Goal: Transaction & Acquisition: Download file/media

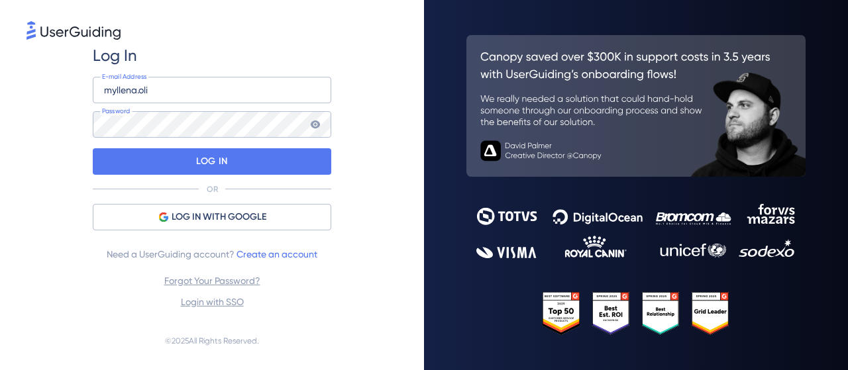
type input "[EMAIL_ADDRESS][DOMAIN_NAME]"
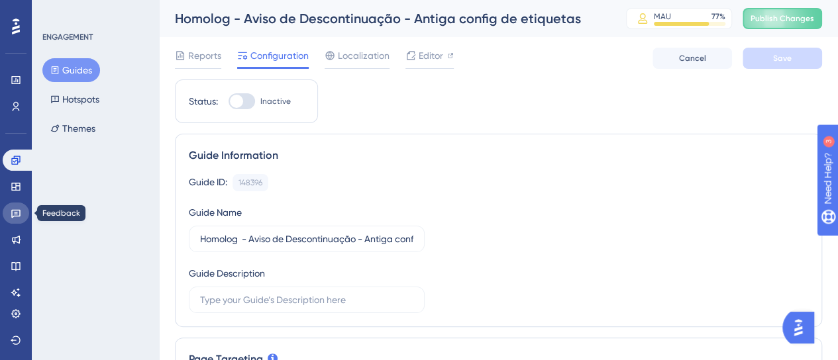
click at [12, 219] on link at bounding box center [16, 213] width 27 height 21
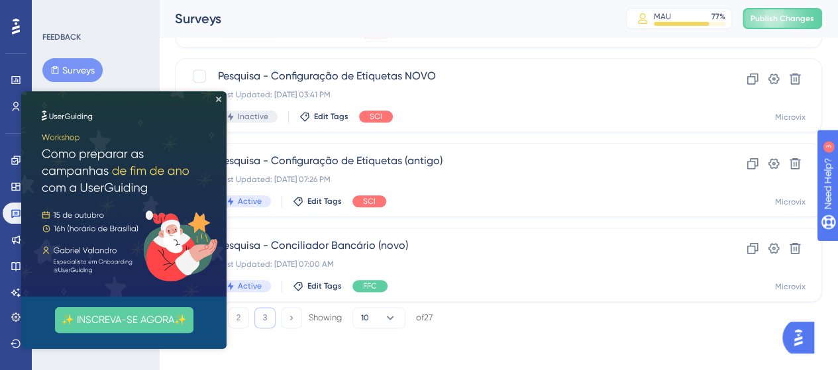
click at [270, 307] on button "3" at bounding box center [264, 317] width 21 height 21
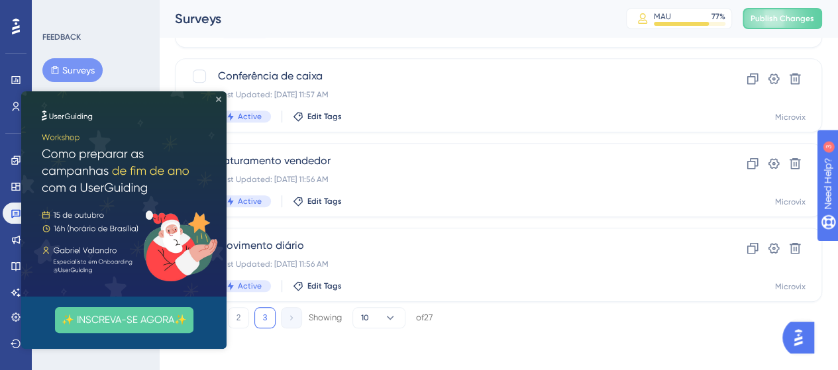
click at [219, 97] on icon "Close Preview" at bounding box center [218, 99] width 5 height 5
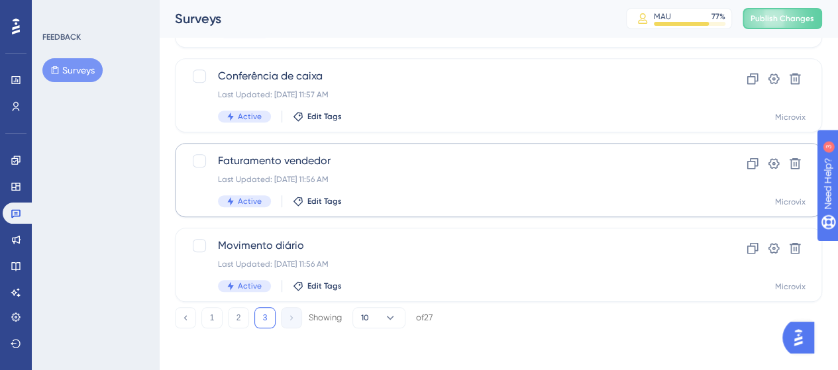
scroll to position [138, 0]
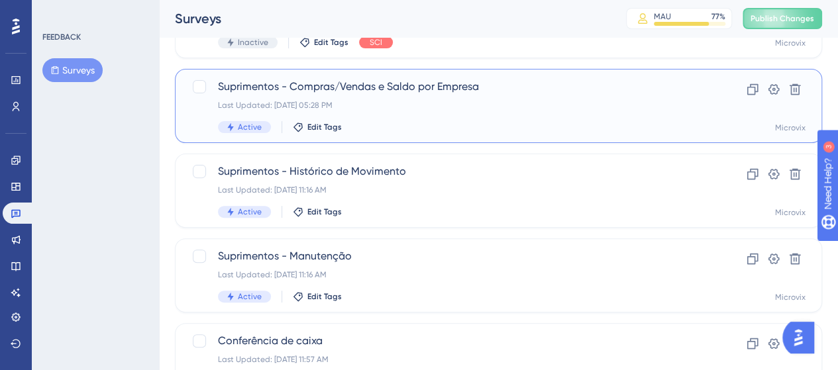
click at [298, 91] on span "Suprimentos - Compras/Vendas e Saldo por Empresa" at bounding box center [445, 87] width 455 height 16
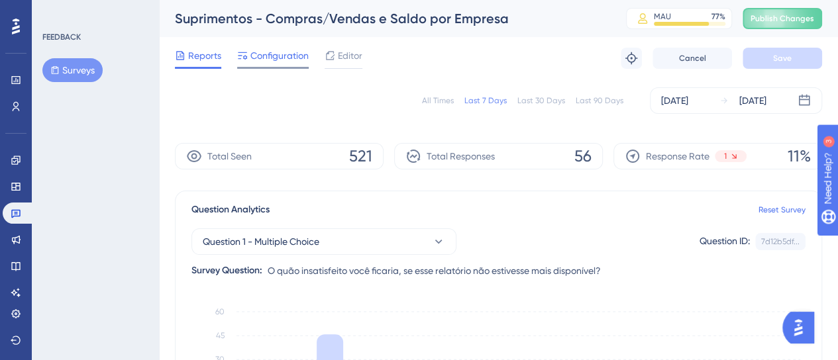
click at [278, 64] on div "Configuration" at bounding box center [273, 58] width 72 height 21
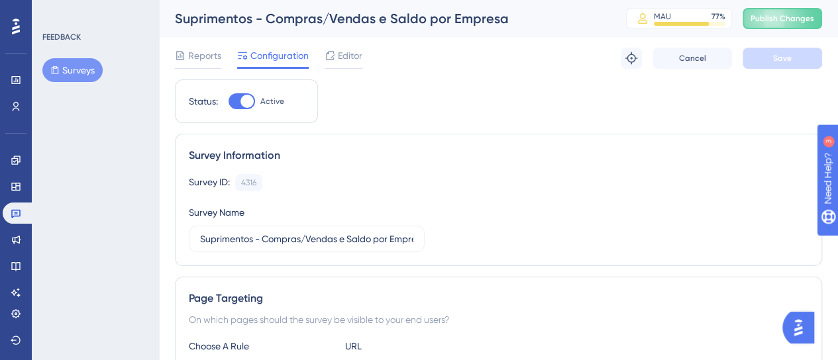
click at [238, 104] on div at bounding box center [242, 101] width 27 height 16
click at [229, 102] on input "Active" at bounding box center [228, 101] width 1 height 1
checkbox input "false"
click at [782, 60] on span "Save" at bounding box center [782, 58] width 19 height 11
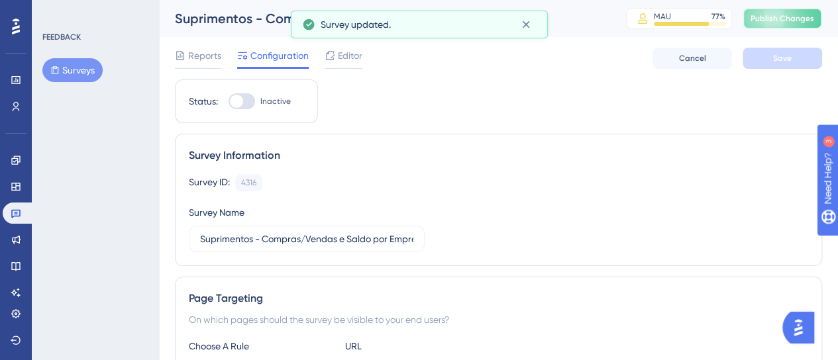
click at [778, 23] on span "Publish Changes" at bounding box center [783, 18] width 64 height 11
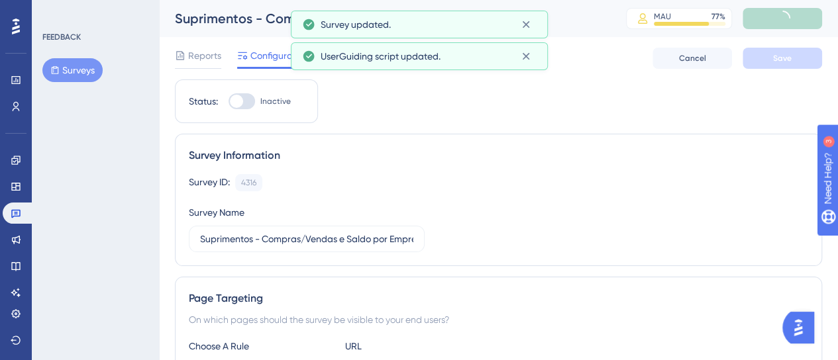
click at [98, 66] on button "Surveys" at bounding box center [72, 70] width 60 height 24
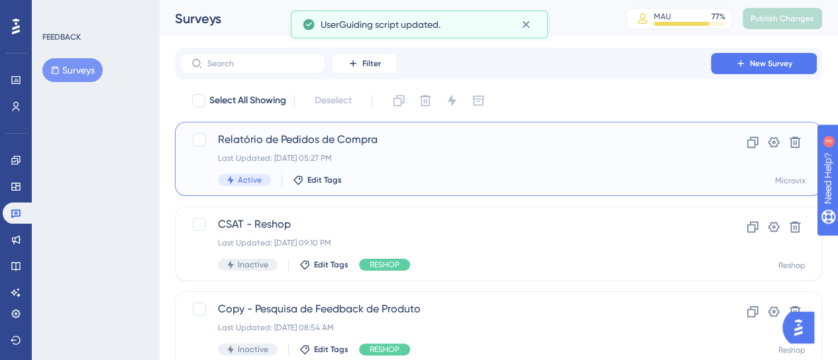
click at [417, 138] on span "Relatório de Pedidos de Compra" at bounding box center [445, 140] width 455 height 16
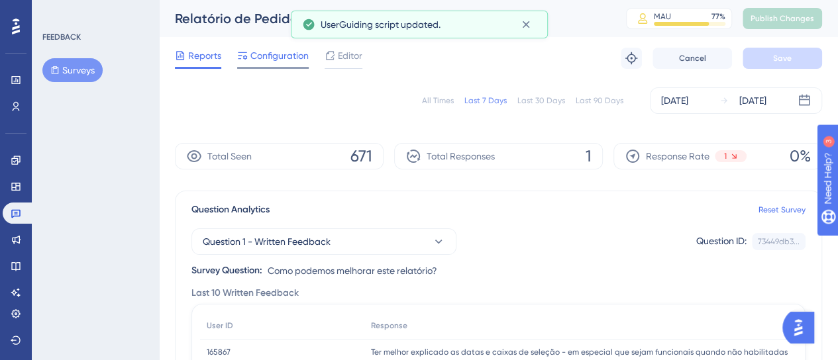
click at [279, 63] on span "Configuration" at bounding box center [279, 56] width 58 height 16
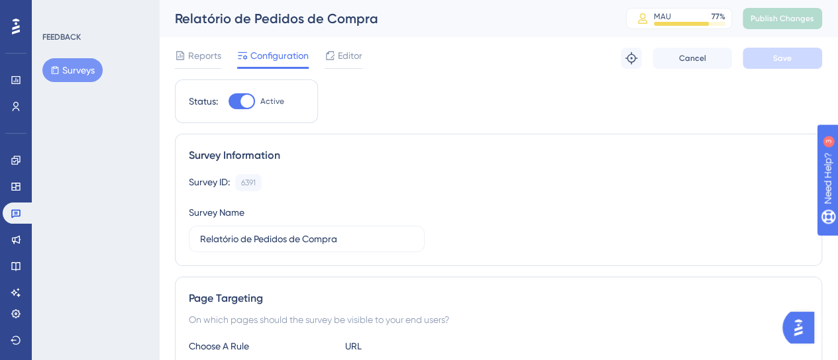
click at [235, 107] on div at bounding box center [242, 101] width 27 height 16
click at [229, 102] on input "Active" at bounding box center [228, 101] width 1 height 1
checkbox input "false"
click at [794, 60] on button "Save" at bounding box center [783, 58] width 80 height 21
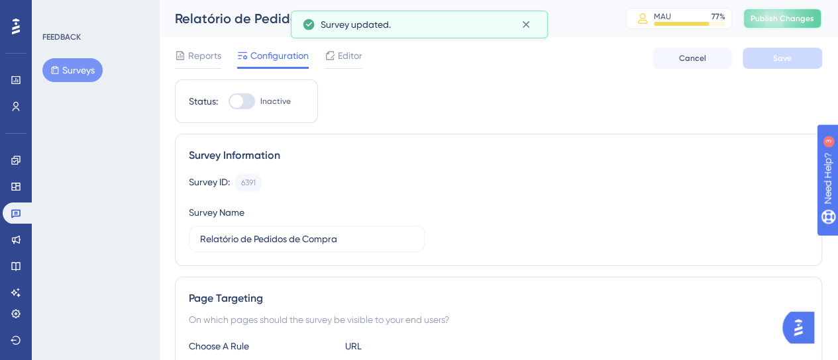
click at [786, 25] on button "Publish Changes" at bounding box center [783, 18] width 80 height 21
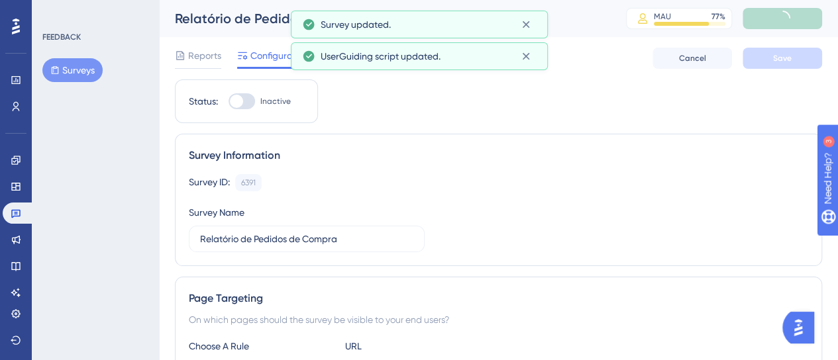
click at [70, 64] on button "Surveys" at bounding box center [72, 70] width 60 height 24
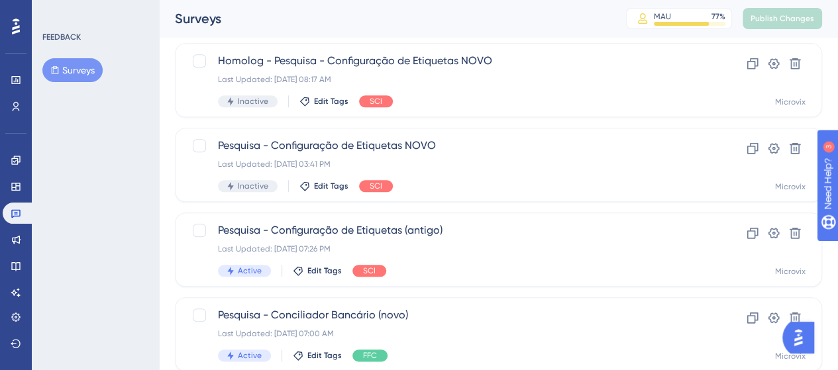
scroll to position [657, 0]
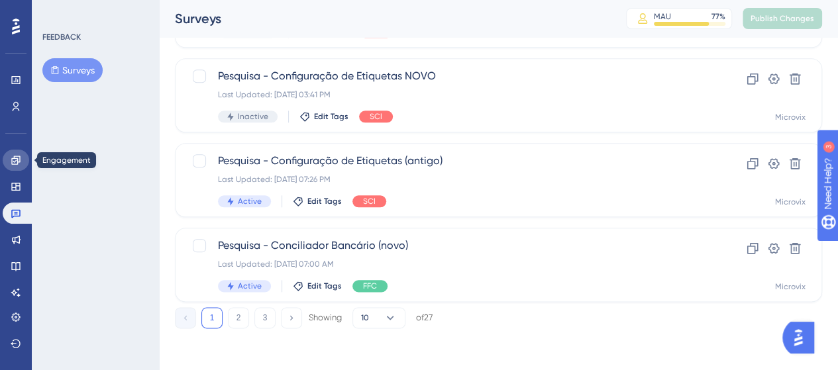
click at [11, 160] on icon at bounding box center [16, 160] width 11 height 11
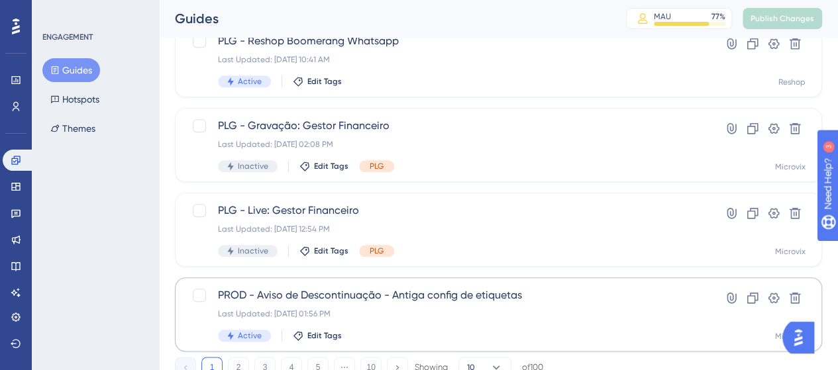
scroll to position [657, 0]
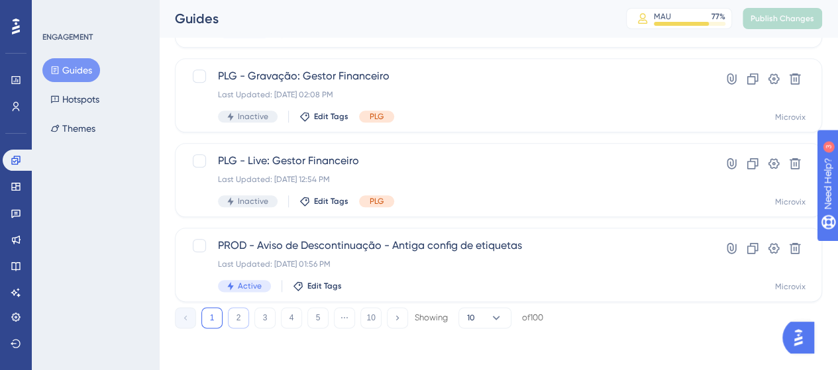
click at [235, 316] on button "2" at bounding box center [238, 317] width 21 height 21
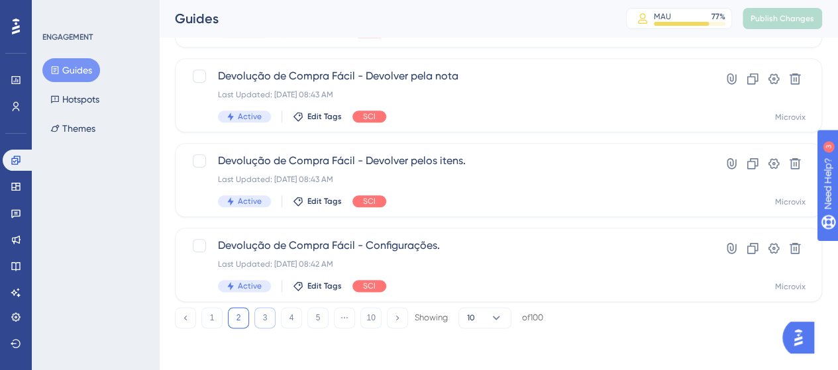
click at [265, 317] on button "3" at bounding box center [264, 317] width 21 height 21
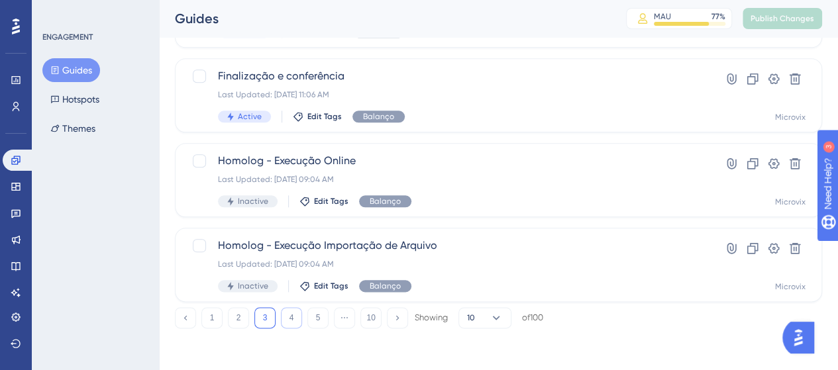
click at [285, 317] on button "4" at bounding box center [291, 317] width 21 height 21
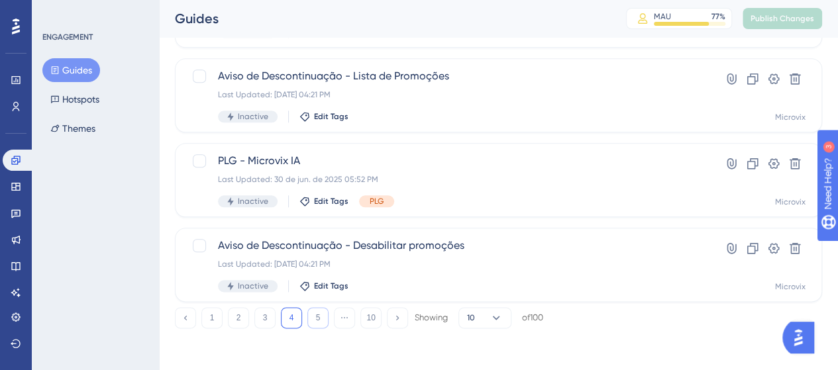
click at [317, 309] on button "5" at bounding box center [317, 317] width 21 height 21
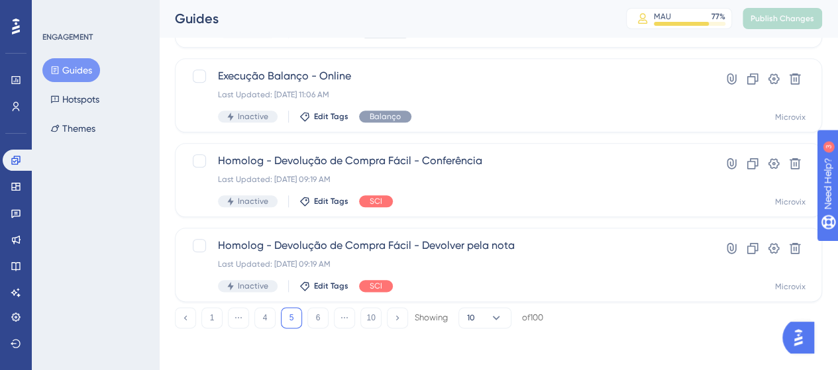
click at [56, 71] on icon at bounding box center [54, 70] width 9 height 9
click at [217, 312] on button "1" at bounding box center [211, 317] width 21 height 21
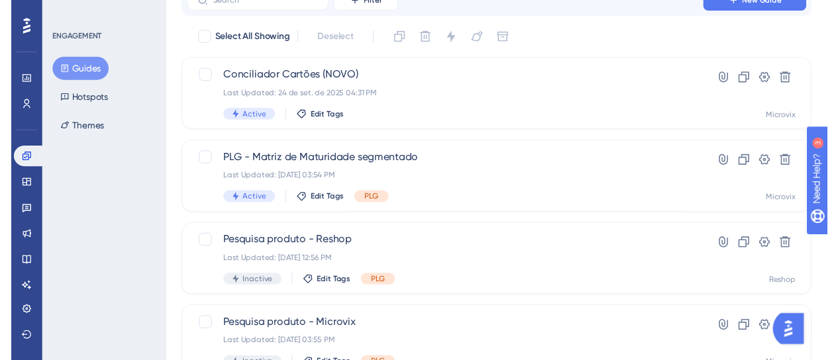
scroll to position [0, 0]
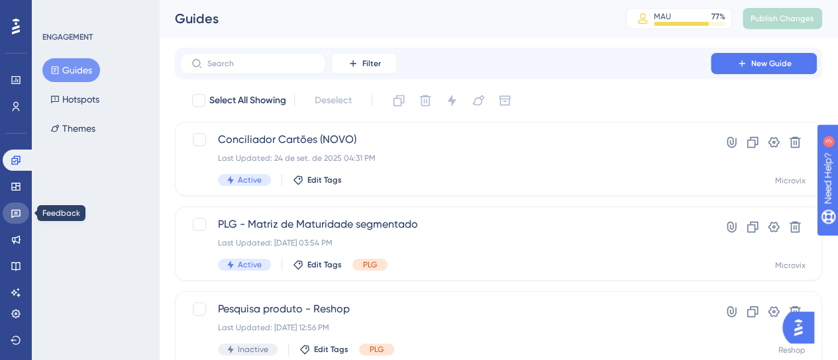
click at [16, 209] on icon at bounding box center [16, 213] width 11 height 11
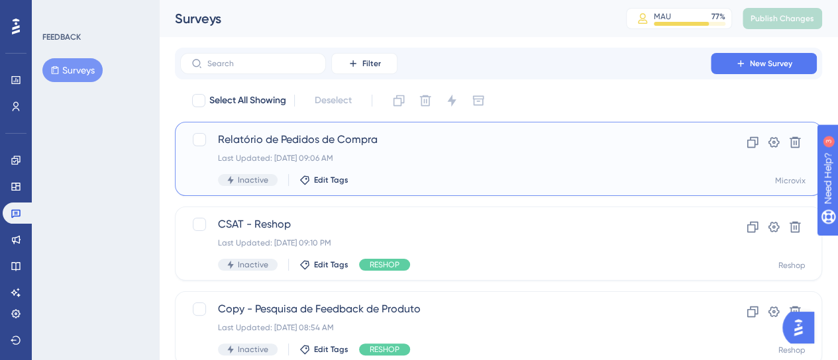
click at [380, 142] on span "Relatório de Pedidos de Compra" at bounding box center [445, 140] width 455 height 16
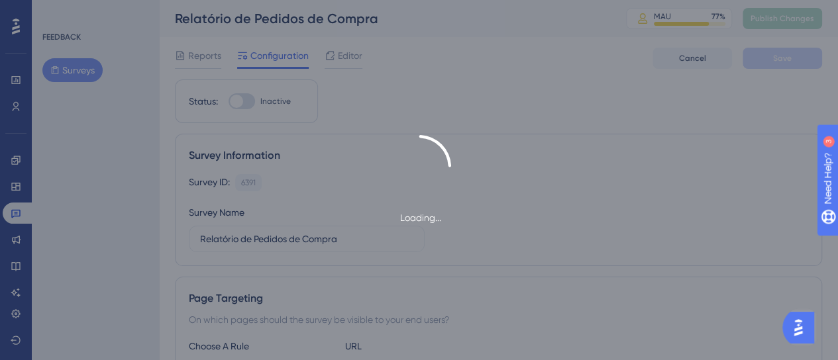
click at [141, 172] on div "Loading..." at bounding box center [419, 180] width 838 height 91
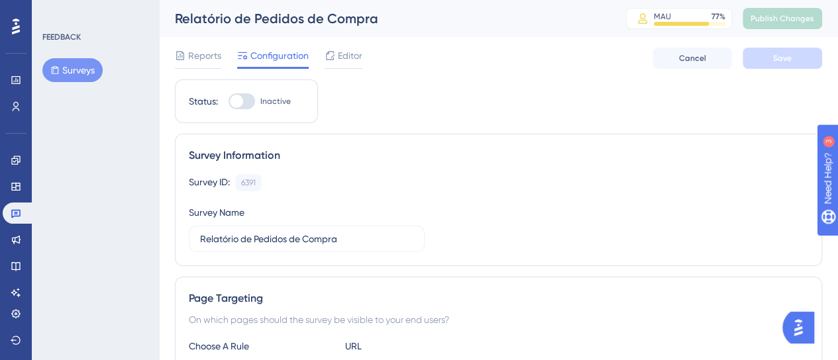
click at [208, 42] on div "Reports Configuration Editor Cancel Save" at bounding box center [498, 58] width 647 height 42
click at [207, 44] on div "Reports Configuration Editor Cancel Save" at bounding box center [498, 58] width 647 height 42
click at [201, 53] on span "Reports" at bounding box center [204, 56] width 33 height 16
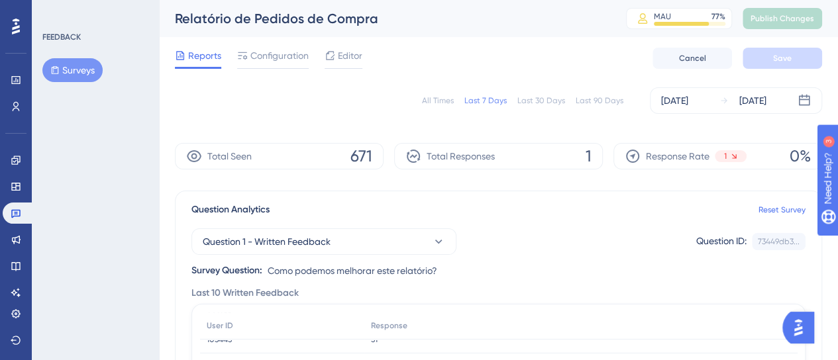
click at [440, 103] on div "All Times" at bounding box center [438, 100] width 32 height 11
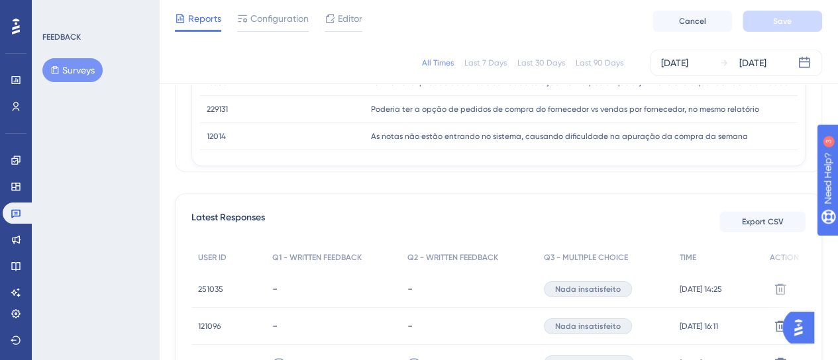
scroll to position [398, 0]
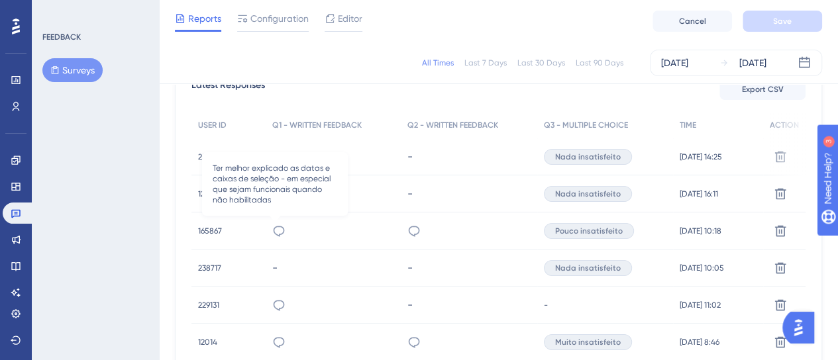
click at [274, 235] on icon at bounding box center [279, 231] width 11 height 11
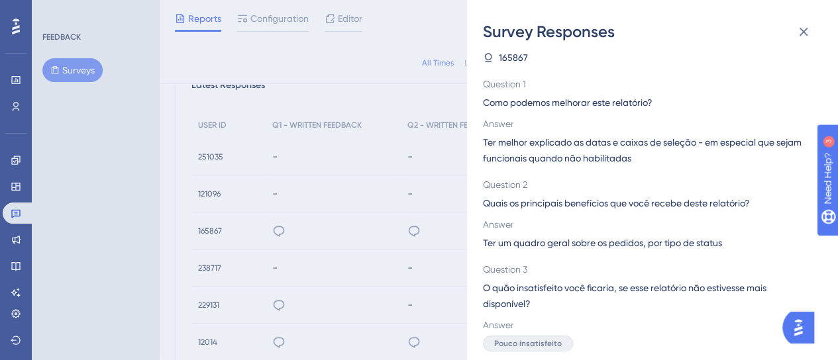
scroll to position [11, 0]
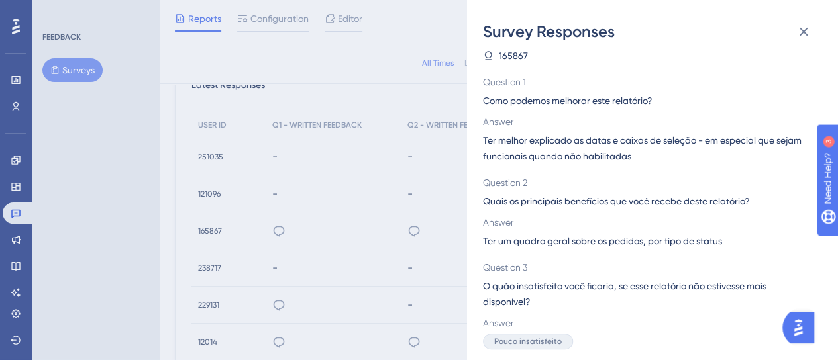
click at [387, 233] on div "Survey Responses 165867 Question 1 Como podemos melhorar este relatório? Answer…" at bounding box center [419, 180] width 838 height 360
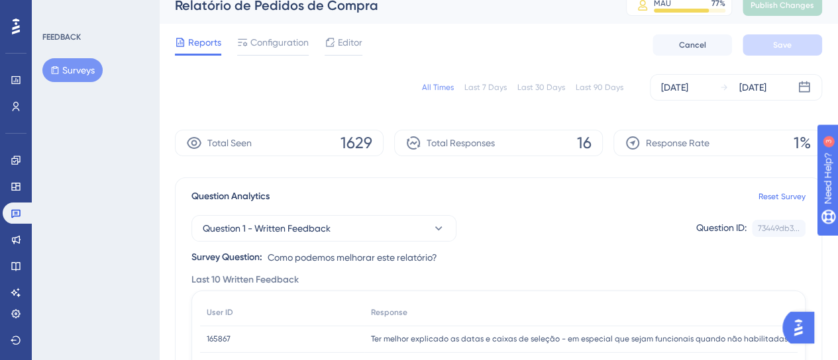
scroll to position [0, 0]
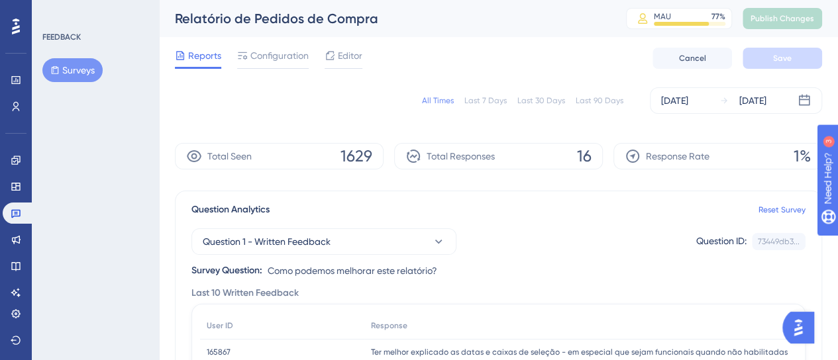
click at [78, 67] on button "Surveys" at bounding box center [72, 70] width 60 height 24
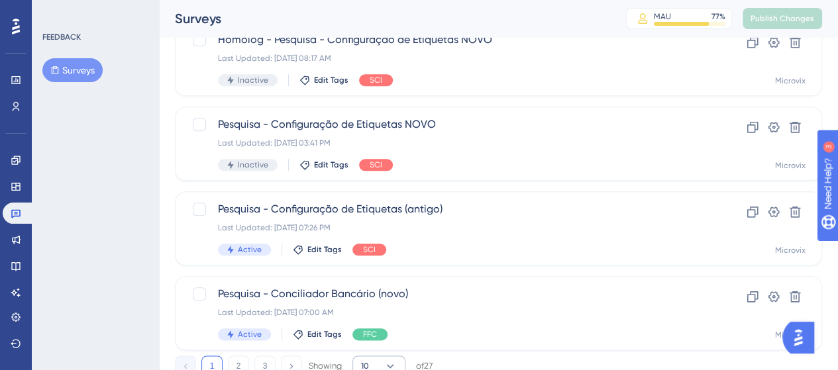
scroll to position [657, 0]
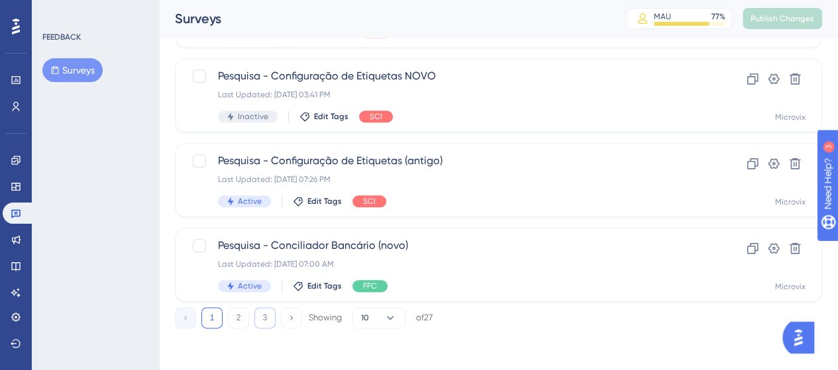
click at [272, 325] on button "3" at bounding box center [264, 317] width 21 height 21
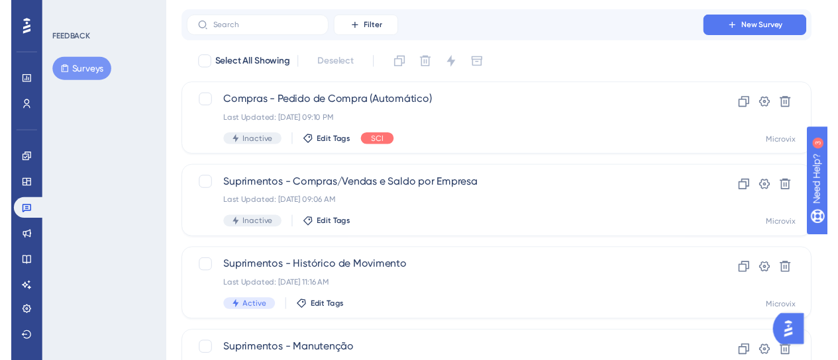
scroll to position [0, 0]
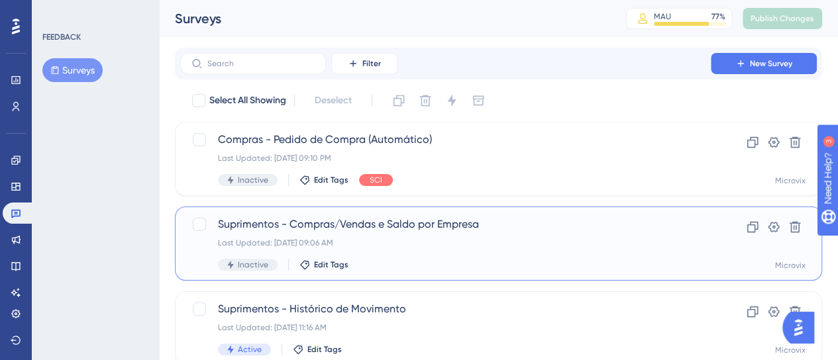
click at [334, 227] on span "Suprimentos - Compras/Vendas e Saldo por Empresa" at bounding box center [445, 225] width 455 height 16
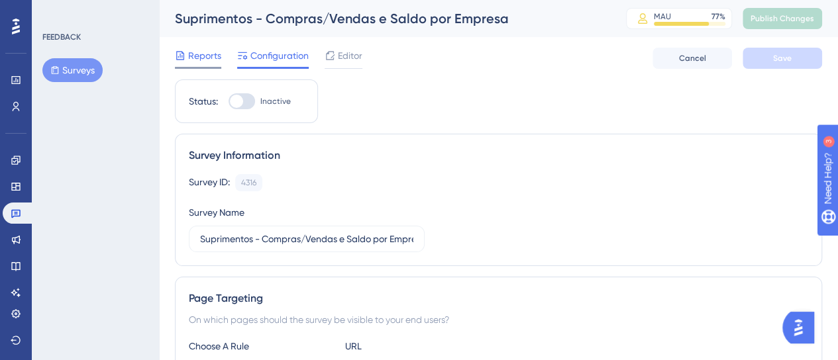
click at [211, 63] on span "Reports" at bounding box center [204, 56] width 33 height 16
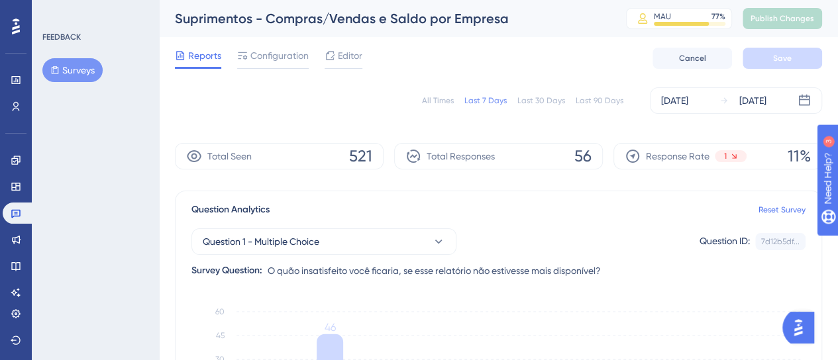
click at [541, 99] on div "Last 30 Days" at bounding box center [541, 100] width 48 height 11
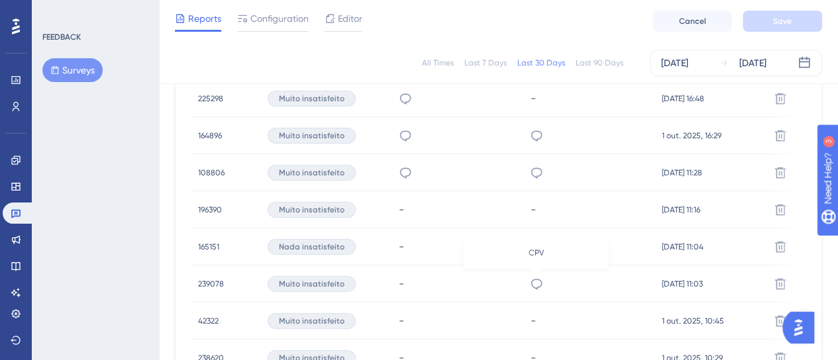
scroll to position [663, 0]
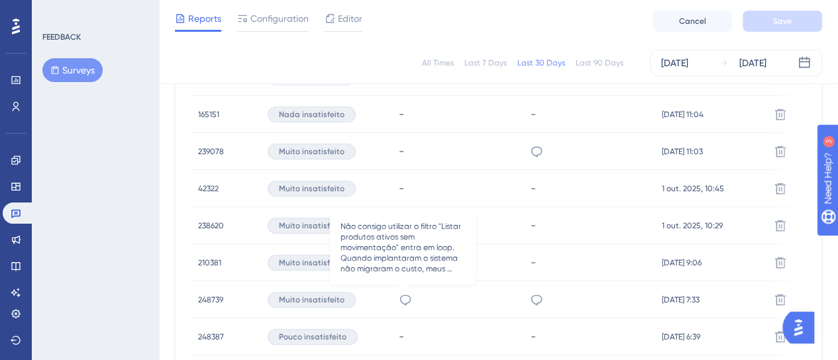
click at [403, 300] on icon at bounding box center [405, 300] width 13 height 13
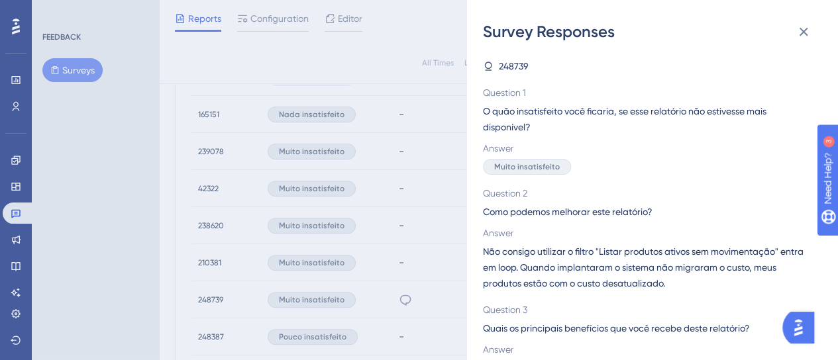
click at [405, 229] on div "Survey Responses 248739 Question 1 O quão insatisfeito você ficaria, se esse re…" at bounding box center [419, 180] width 838 height 360
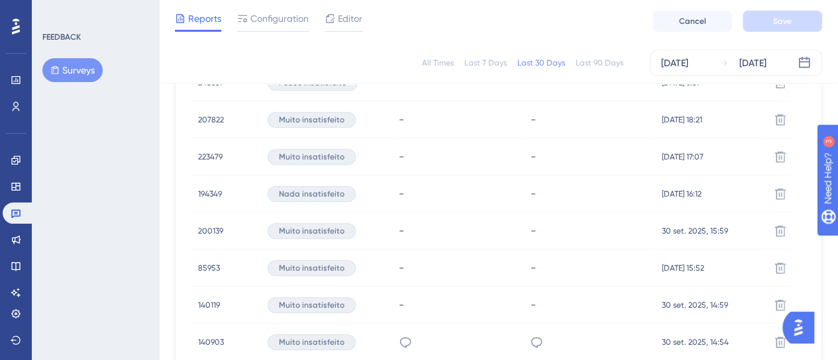
scroll to position [994, 0]
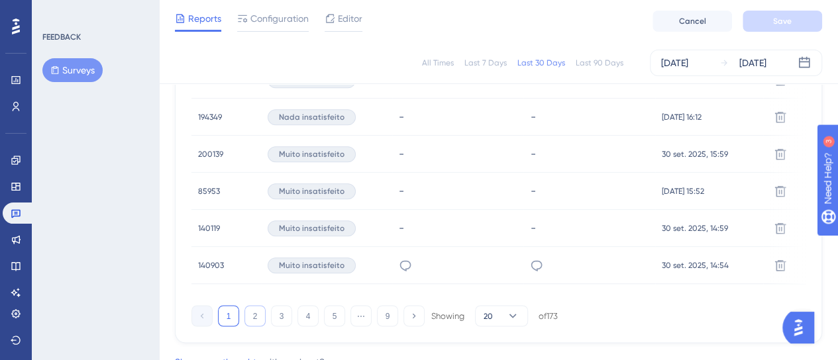
click at [262, 323] on button "2" at bounding box center [254, 315] width 21 height 21
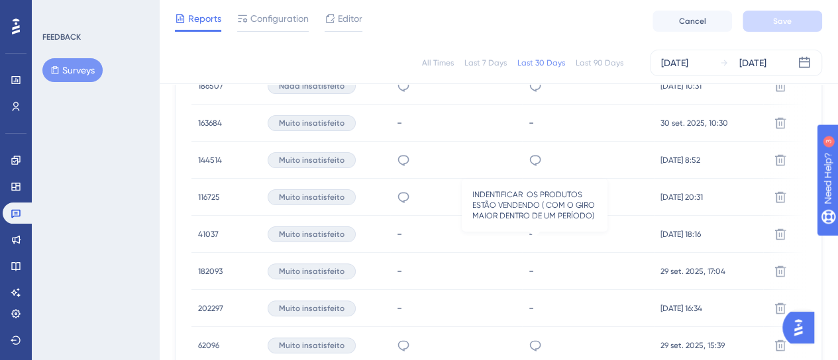
scroll to position [663, 0]
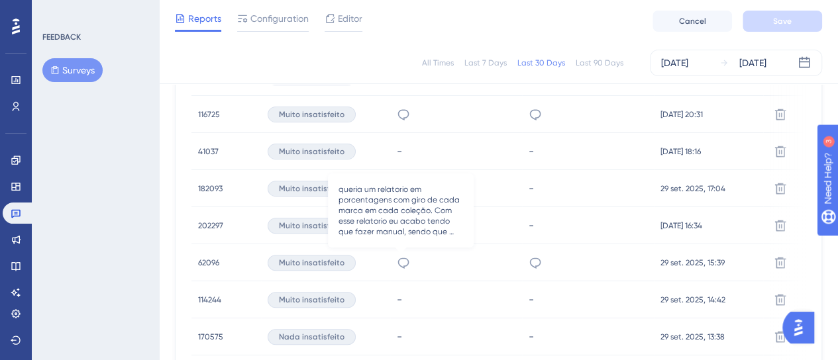
click at [401, 259] on icon at bounding box center [403, 262] width 13 height 13
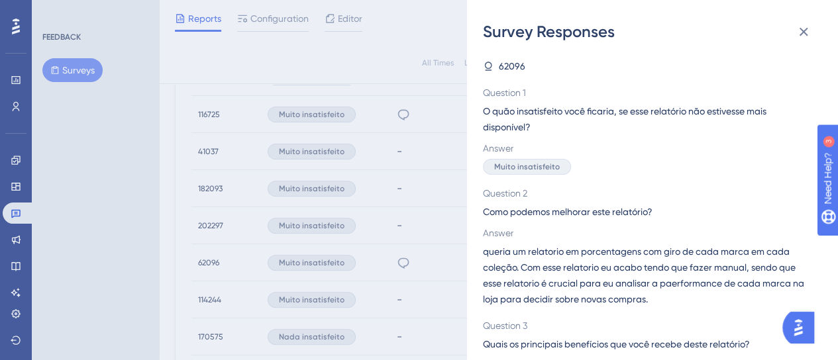
click at [392, 274] on div "Survey Responses 62096 Question 1 O quão insatisfeito você ficaria, se esse rel…" at bounding box center [419, 180] width 838 height 360
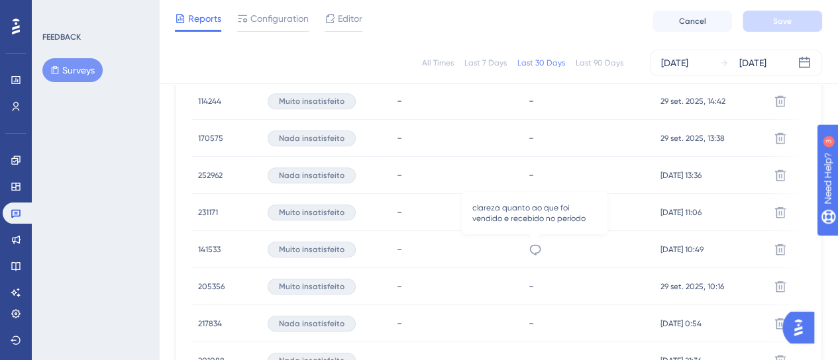
scroll to position [1049, 0]
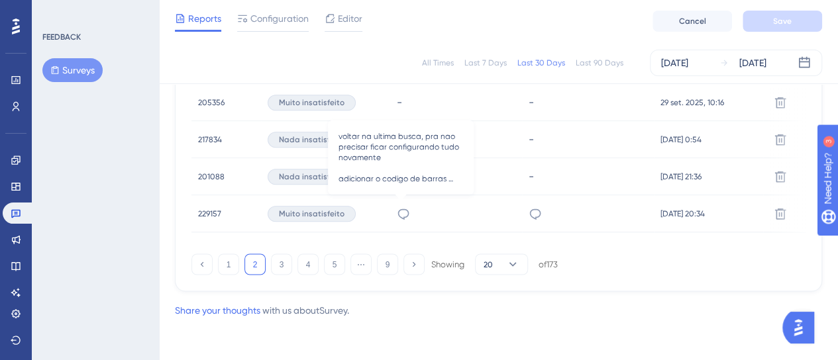
click at [401, 212] on icon at bounding box center [403, 213] width 13 height 13
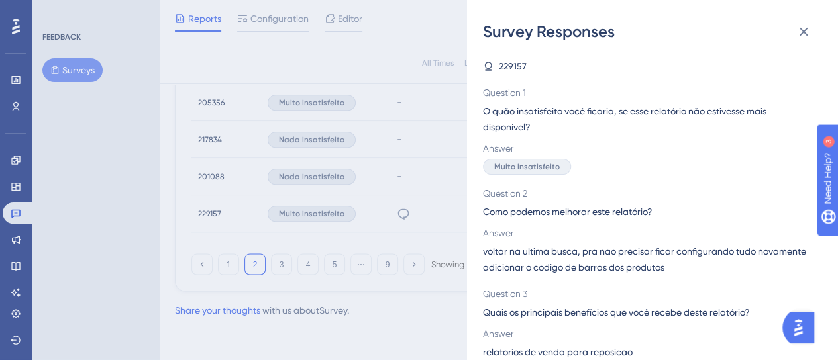
click at [337, 211] on div "Survey Responses 229157 Question 1 O quão insatisfeito você ficaria, se esse re…" at bounding box center [419, 180] width 838 height 360
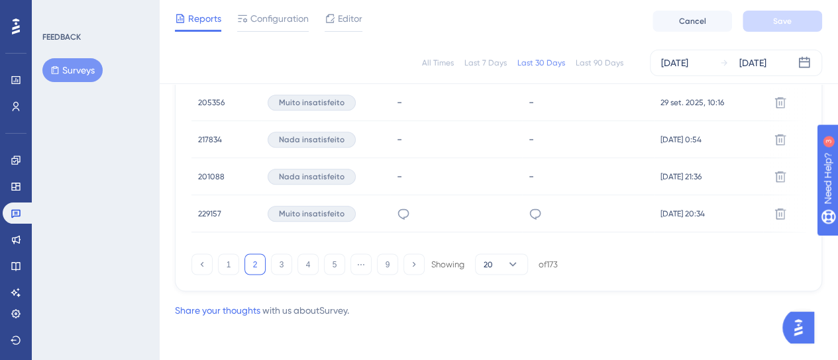
click at [270, 266] on div "1 2 3 4 5 ⋯ 9 Showing 20 of 173" at bounding box center [374, 264] width 366 height 21
click at [274, 264] on button "3" at bounding box center [281, 264] width 21 height 21
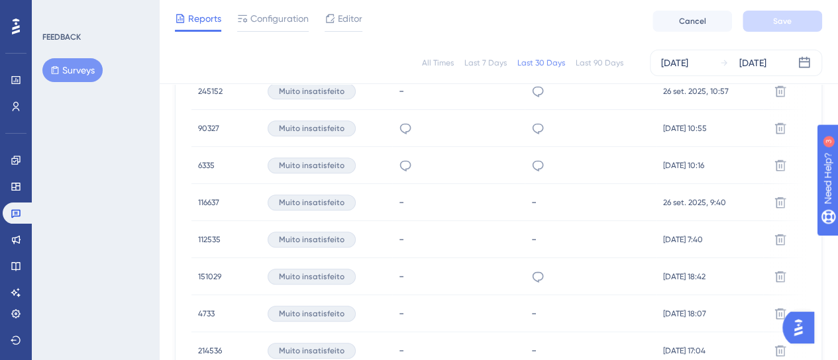
scroll to position [851, 0]
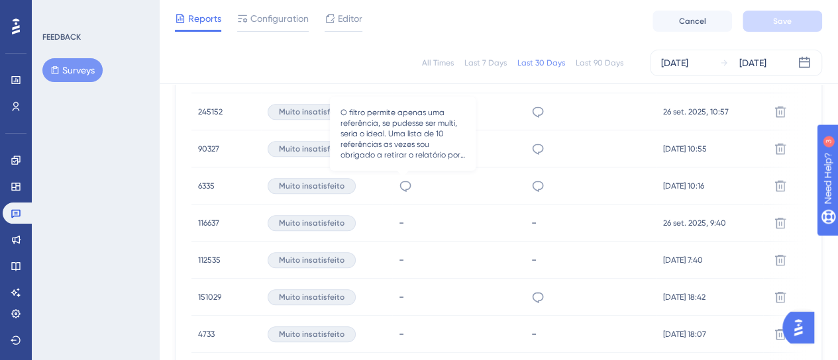
click at [400, 186] on icon at bounding box center [405, 186] width 13 height 13
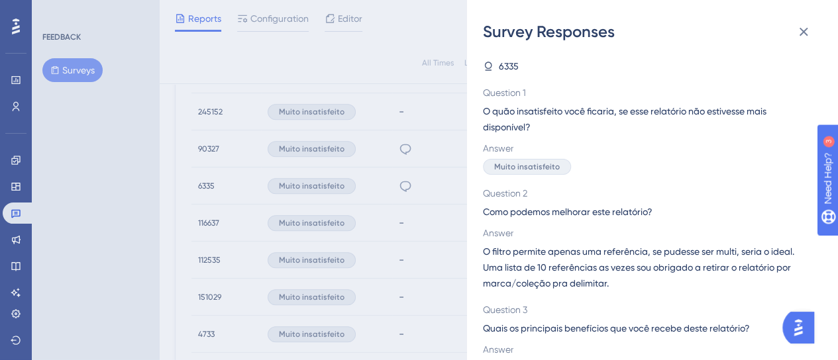
click at [402, 180] on div "Survey Responses 6335 Question 1 O quão insatisfeito você ficaria, se esse rela…" at bounding box center [419, 180] width 838 height 360
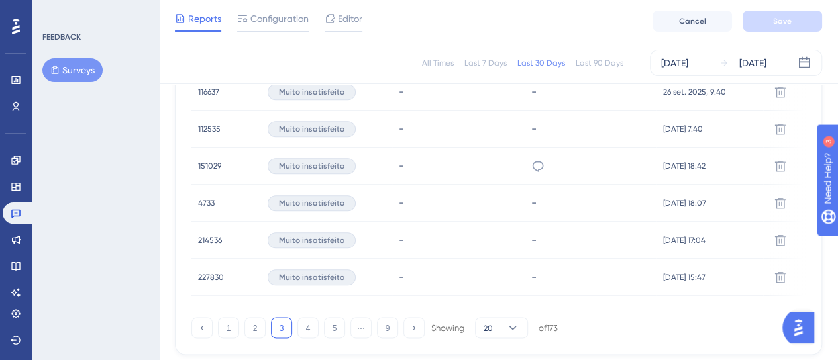
scroll to position [1049, 0]
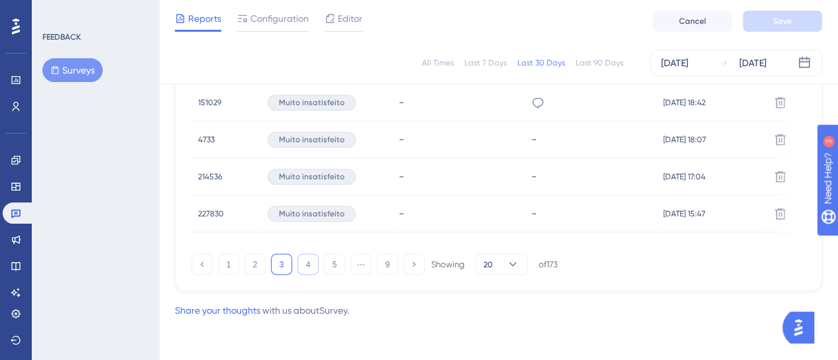
click at [310, 268] on button "4" at bounding box center [307, 264] width 21 height 21
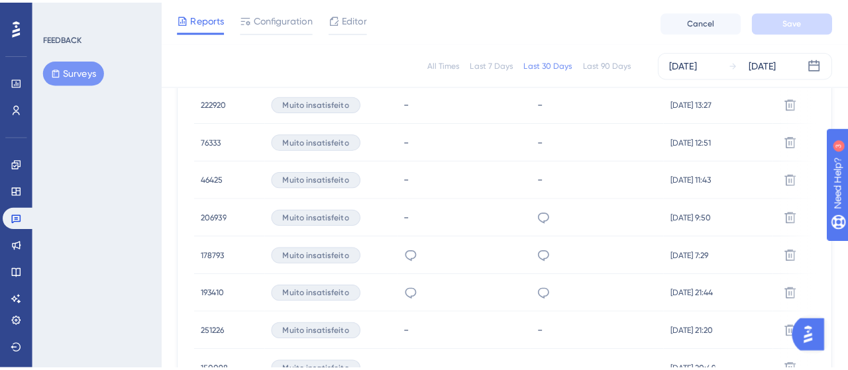
scroll to position [321, 0]
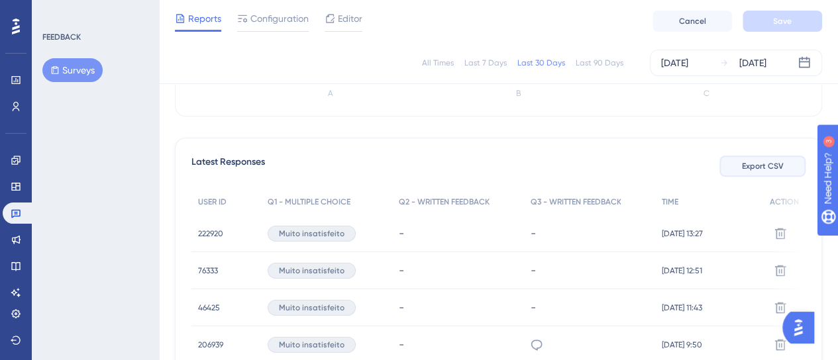
click at [782, 165] on span "Export CSV" at bounding box center [763, 166] width 42 height 11
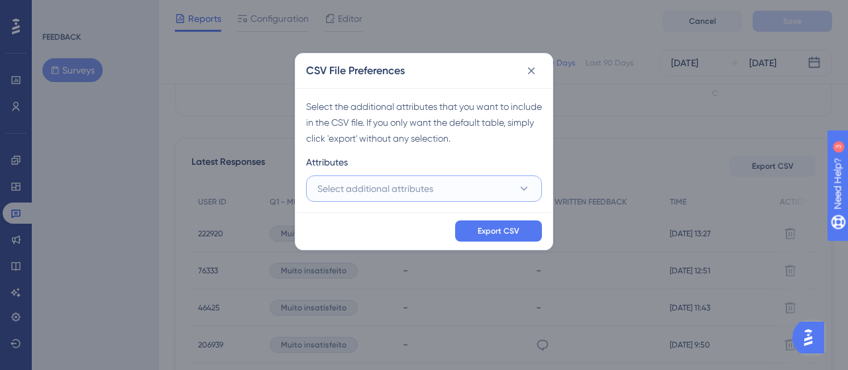
click at [407, 182] on span "Select additional attributes" at bounding box center [375, 189] width 116 height 16
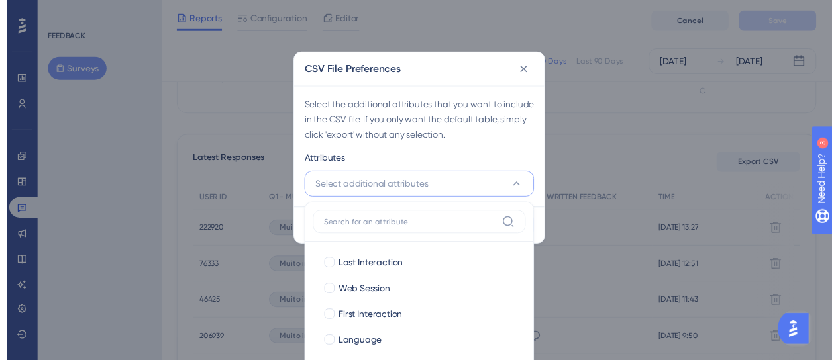
scroll to position [433, 0]
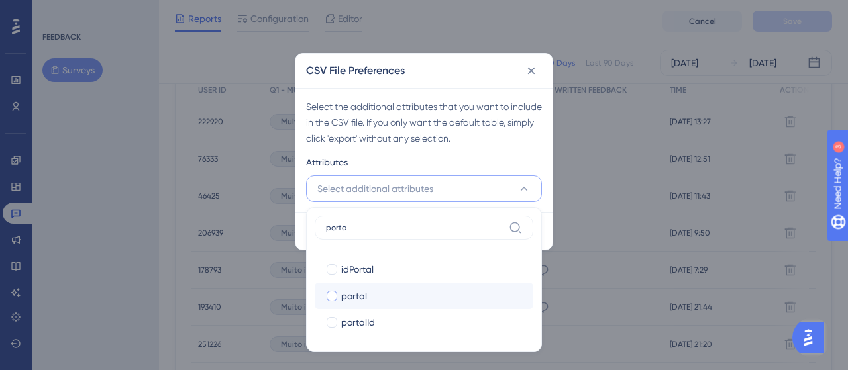
type input "porta"
click at [345, 300] on span "portal" at bounding box center [354, 296] width 26 height 16
checkbox input "true"
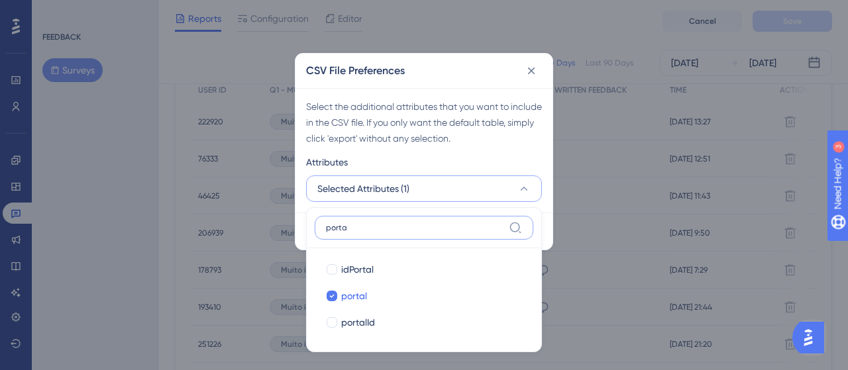
click at [389, 230] on input "porta" at bounding box center [415, 228] width 178 height 11
drag, startPoint x: 389, startPoint y: 230, endPoint x: 315, endPoint y: 231, distance: 73.6
click at [315, 231] on label "porta" at bounding box center [424, 228] width 219 height 24
click at [326, 231] on input "porta" at bounding box center [415, 228] width 178 height 11
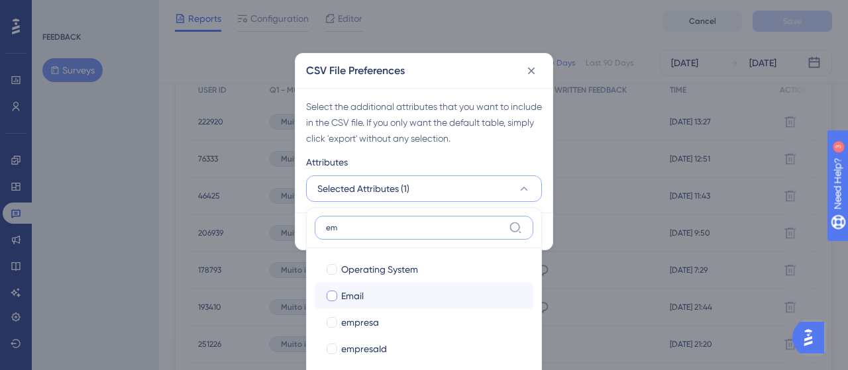
type input "em"
click at [368, 292] on div "Email" at bounding box center [432, 296] width 182 height 16
checkbox input "true"
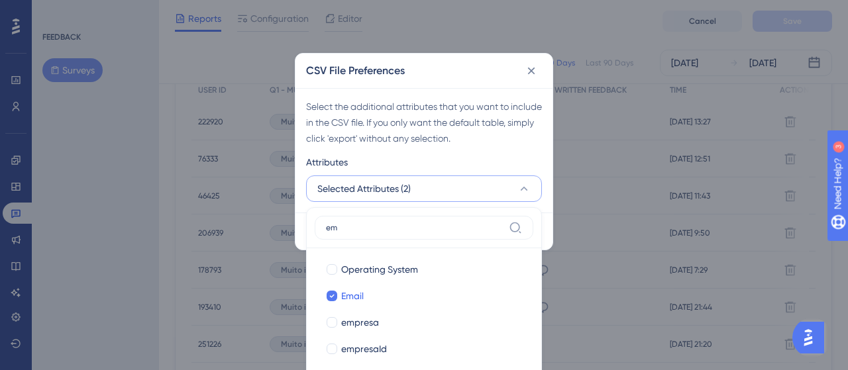
click at [545, 206] on div "Select the additional attributes that you want to include in the CSV file. If y…" at bounding box center [423, 150] width 257 height 125
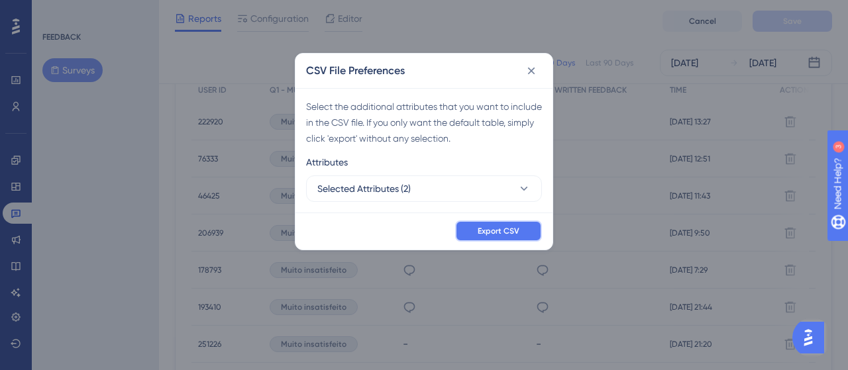
click at [524, 236] on button "Export CSV" at bounding box center [498, 231] width 87 height 21
